Goal: Navigation & Orientation: Find specific page/section

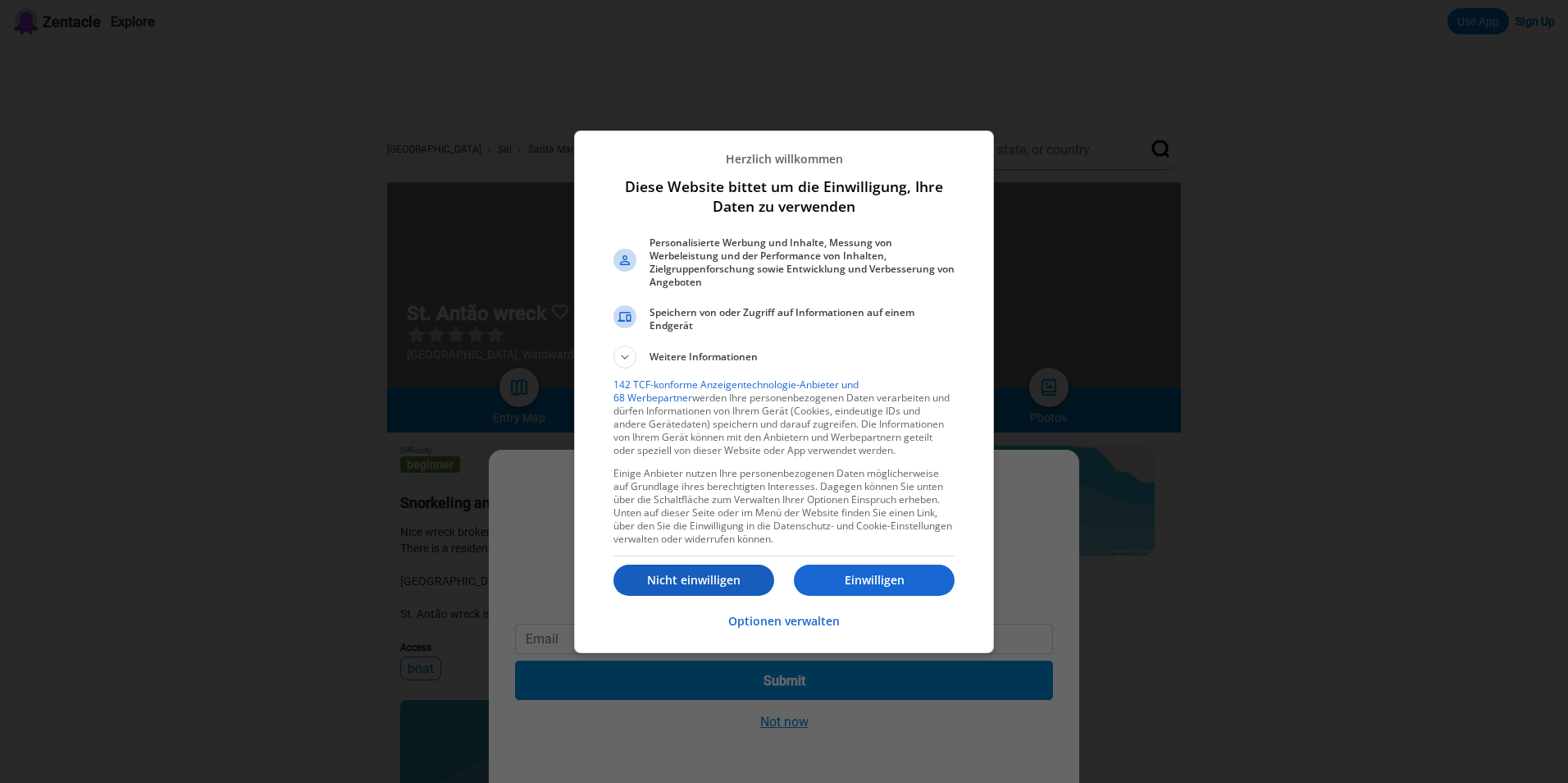
click at [704, 565] on button "Nicht einwilligen" at bounding box center [693, 579] width 161 height 32
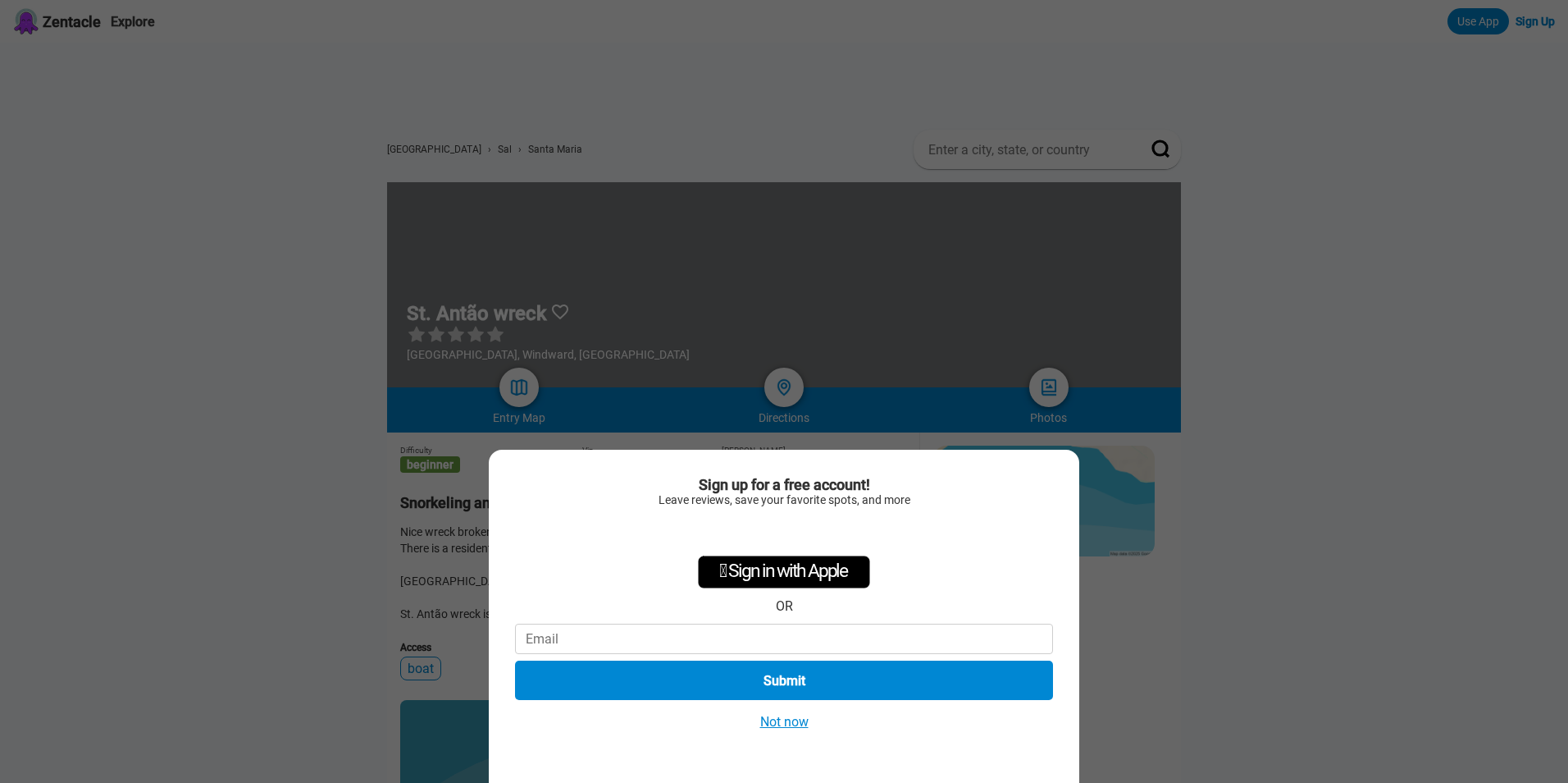
click at [790, 720] on button "Not now" at bounding box center [784, 722] width 58 height 17
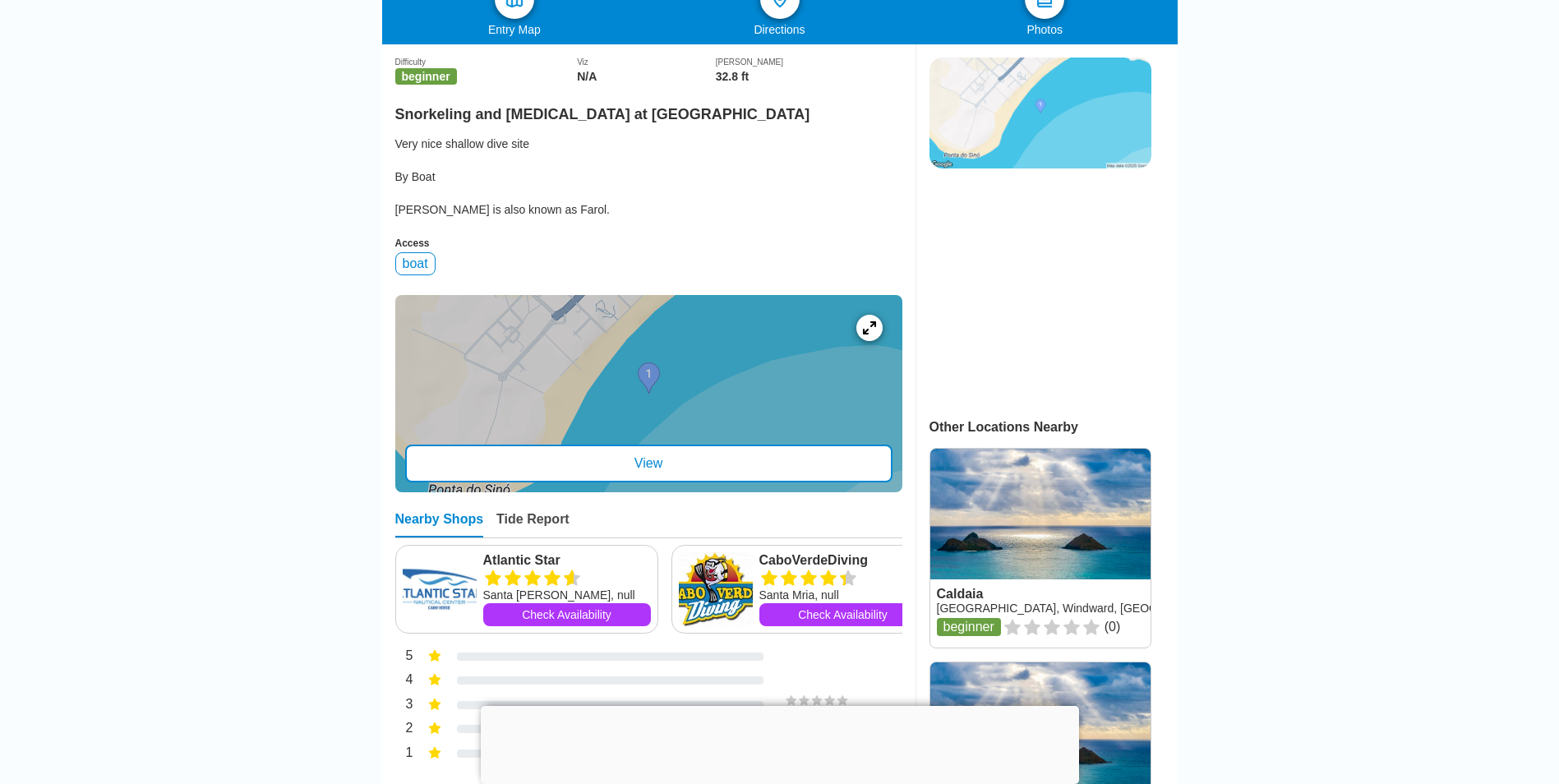
scroll to position [410, 0]
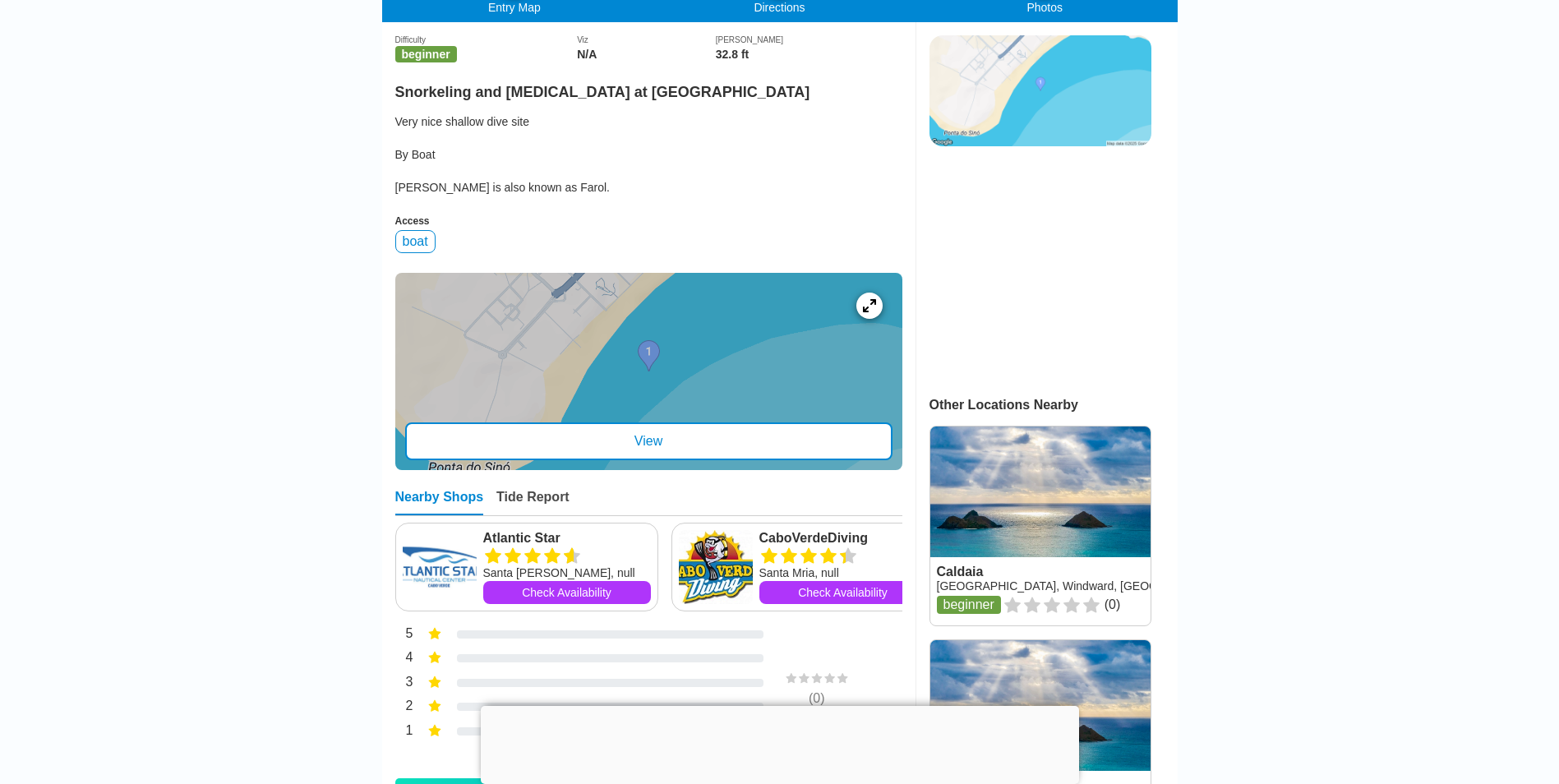
click at [659, 363] on div at bounding box center [649, 371] width 507 height 197
